Goal: Task Accomplishment & Management: Use online tool/utility

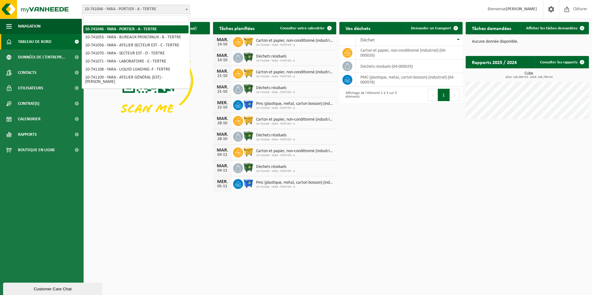
click at [185, 11] on span at bounding box center [187, 9] width 6 height 8
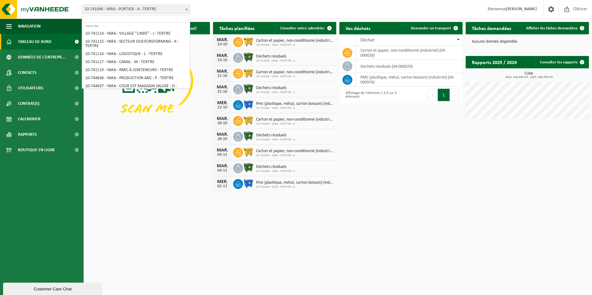
scroll to position [87, 0]
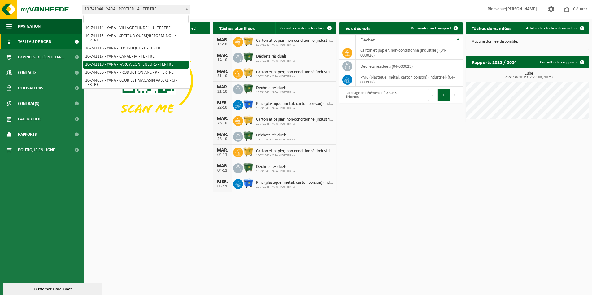
select select "4520"
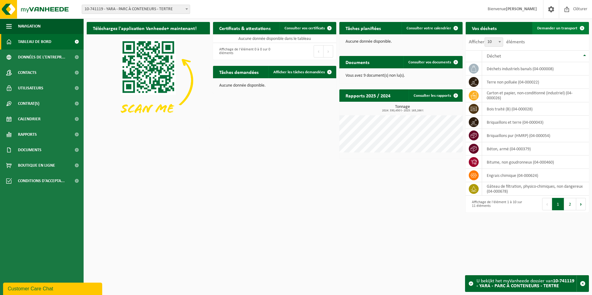
click at [551, 30] on span "Demander un transport" at bounding box center [557, 28] width 40 height 4
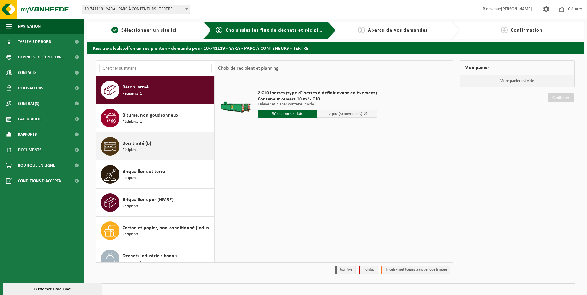
click at [176, 143] on div "Bois traité (B) Récipients: 1" at bounding box center [168, 146] width 90 height 19
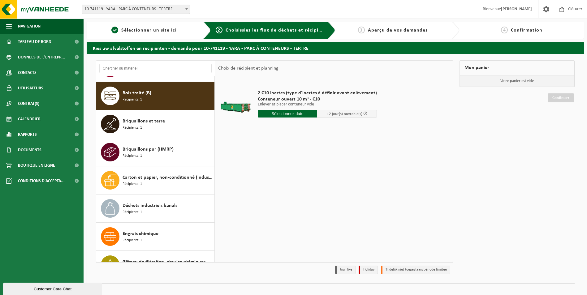
scroll to position [56, 0]
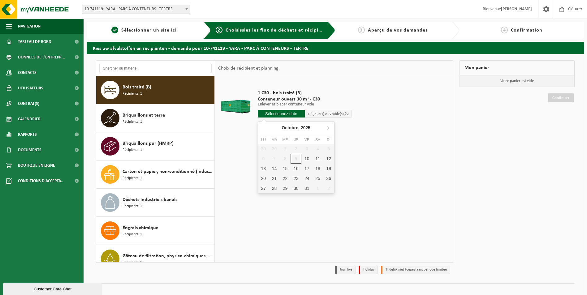
click at [270, 115] on input "text" at bounding box center [281, 114] width 47 height 8
click at [305, 158] on div "10" at bounding box center [307, 159] width 11 height 10
type input "à partir de 2025-10-10"
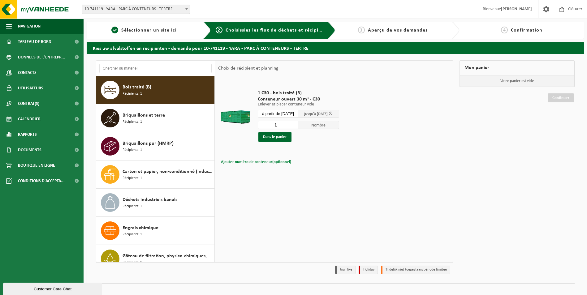
click at [240, 162] on span "Ajouter numéro de conteneur(optionnel)" at bounding box center [256, 162] width 70 height 4
type input "C30 1420"
click at [279, 137] on button "Dans le panier" at bounding box center [275, 137] width 33 height 10
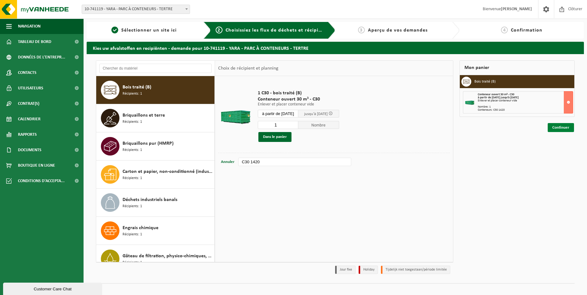
click at [571, 129] on link "Continuer" at bounding box center [561, 127] width 26 height 9
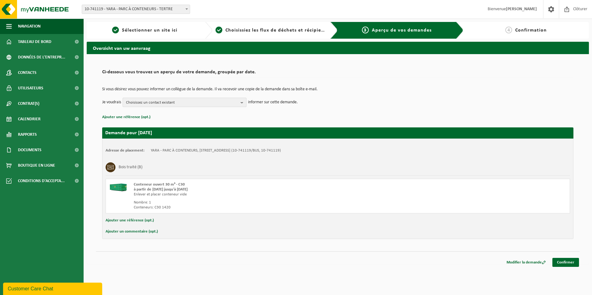
click at [243, 100] on b "button" at bounding box center [244, 102] width 6 height 9
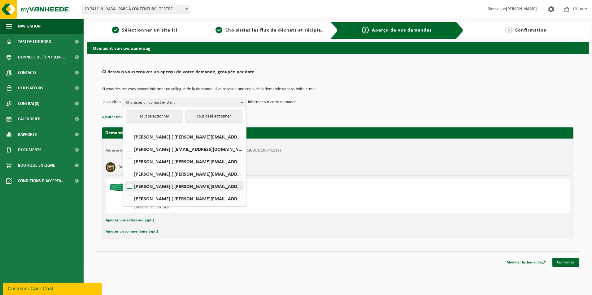
click at [130, 185] on label "ADELINE PAKUSZEWSKI ( adeline.pakuszewski@yara.com )" at bounding box center [184, 186] width 118 height 9
click at [124, 179] on input "ADELINE PAKUSZEWSKI ( adeline.pakuszewski@yara.com )" at bounding box center [124, 178] width 0 height 0
checkbox input "true"
click at [567, 263] on link "Confirmer" at bounding box center [565, 262] width 27 height 9
